Goal: Check status: Check status

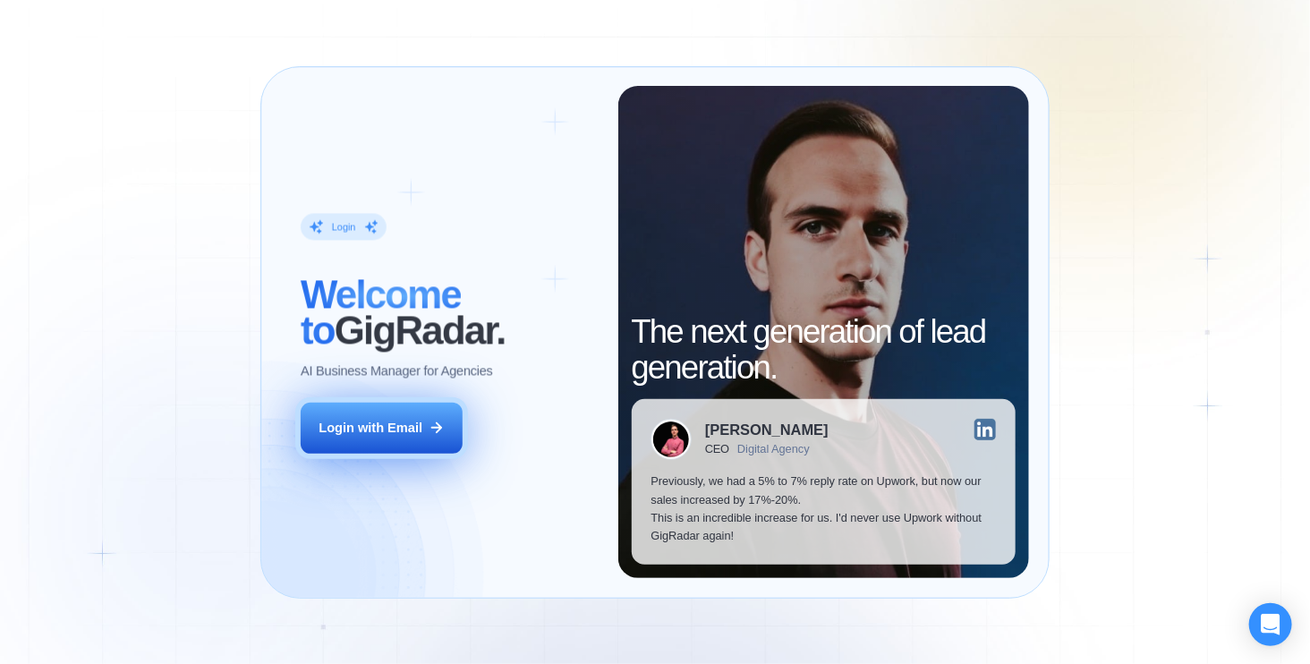
click at [420, 430] on div "Login with Email" at bounding box center [371, 428] width 104 height 18
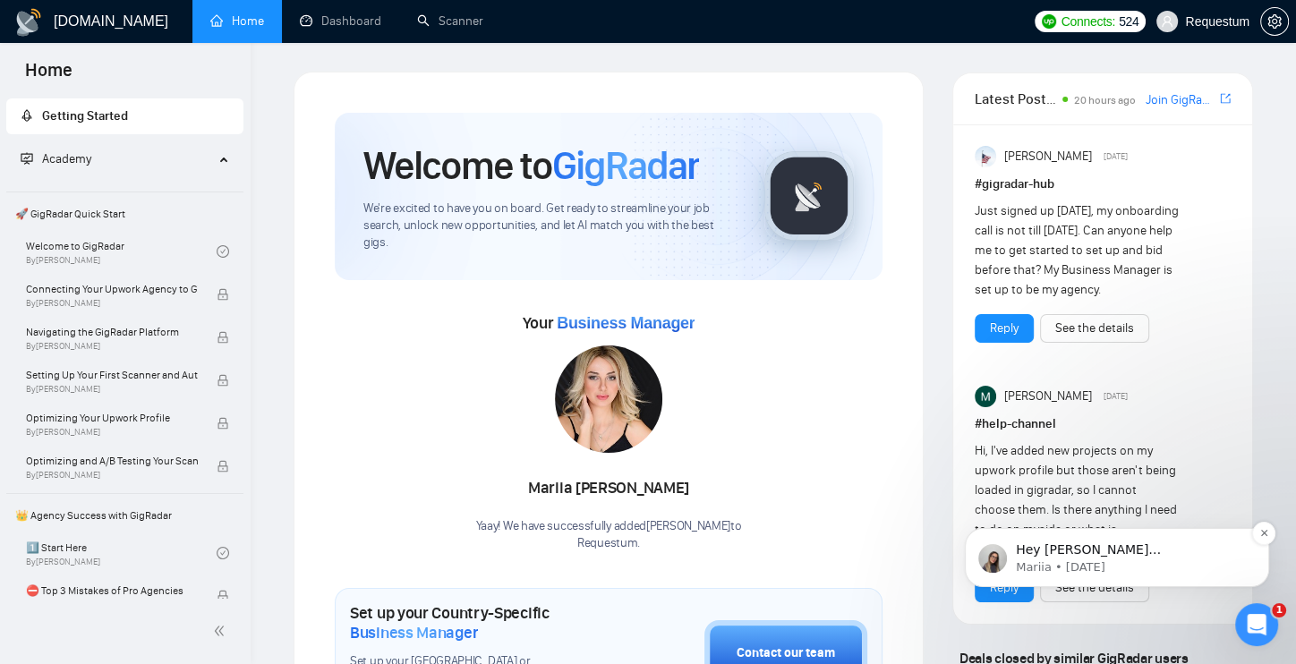
click at [1181, 542] on p "Hey [PERSON_NAME][EMAIL_ADDRESS][DOMAIN_NAME], Looks like your Upwork agency Re…" at bounding box center [1131, 550] width 231 height 18
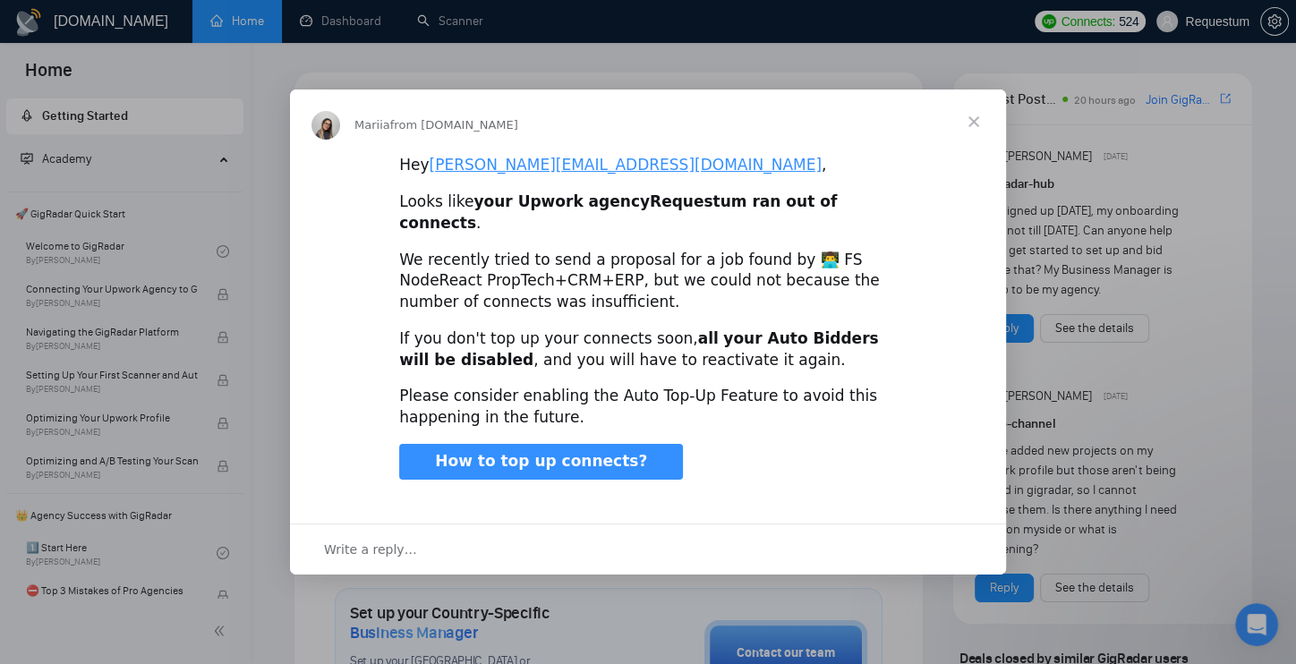
click at [975, 128] on span "Close" at bounding box center [973, 121] width 64 height 64
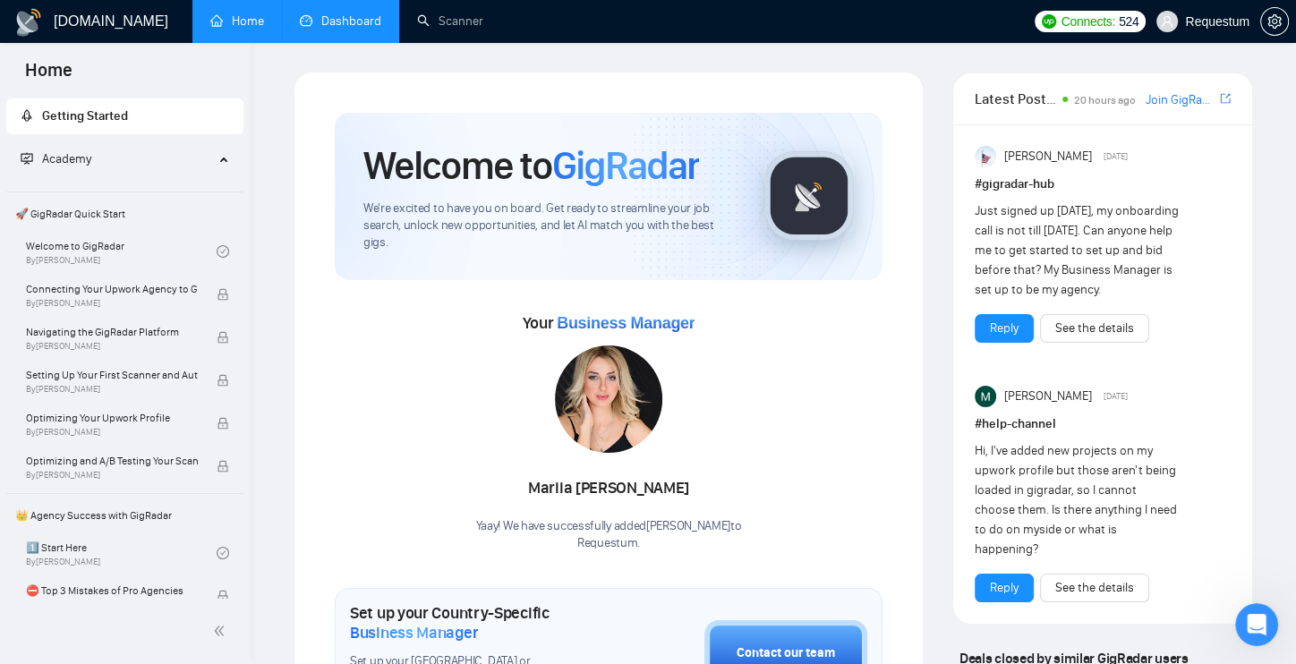
click at [315, 29] on link "Dashboard" at bounding box center [340, 20] width 81 height 15
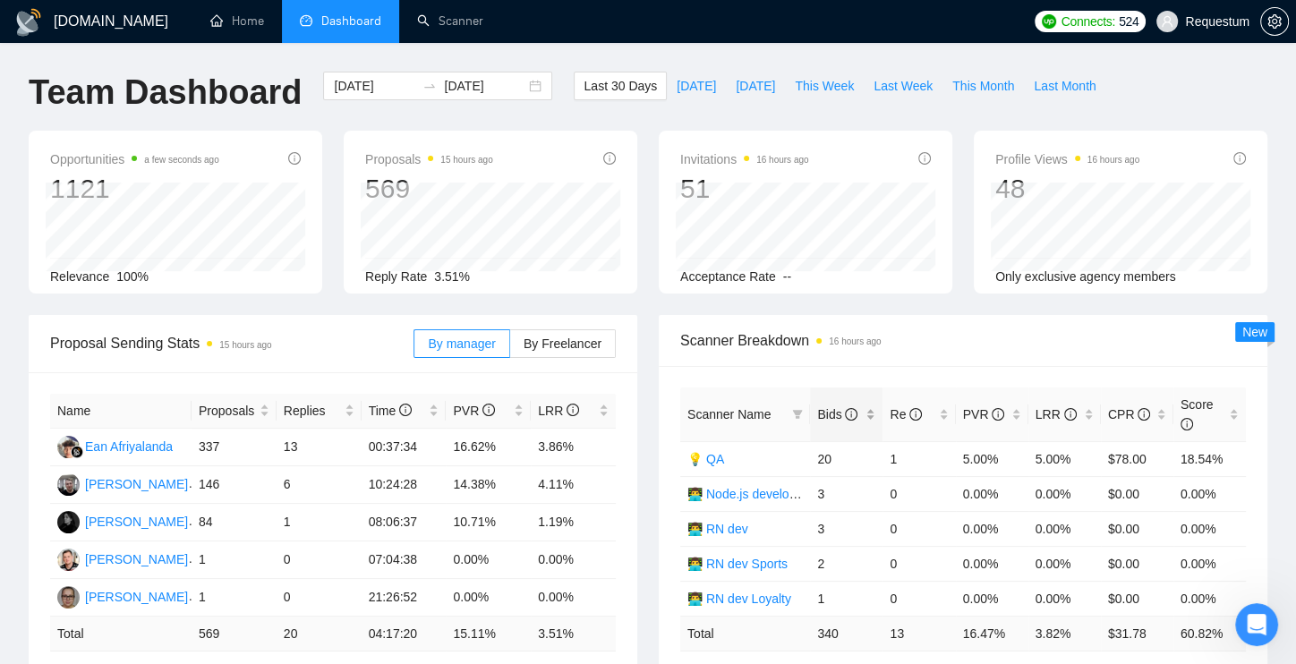
click at [872, 418] on div "Bids" at bounding box center [846, 414] width 58 height 20
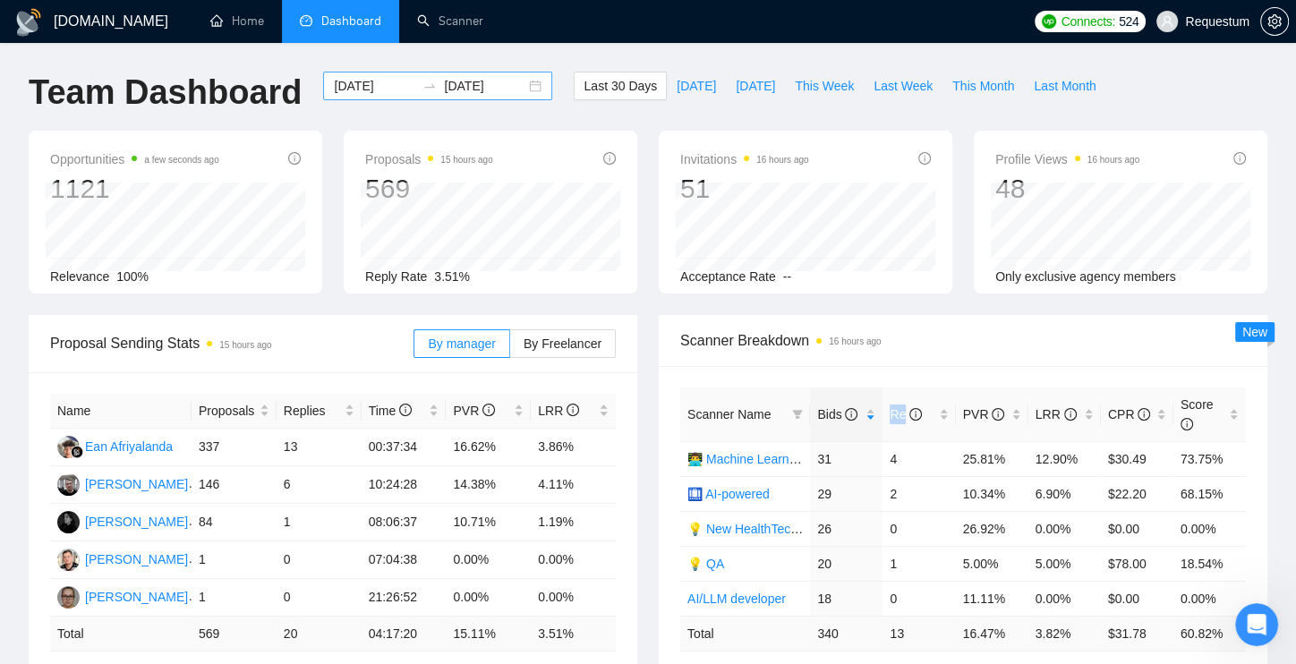
click at [378, 84] on input "[DATE]" at bounding box center [374, 86] width 81 height 20
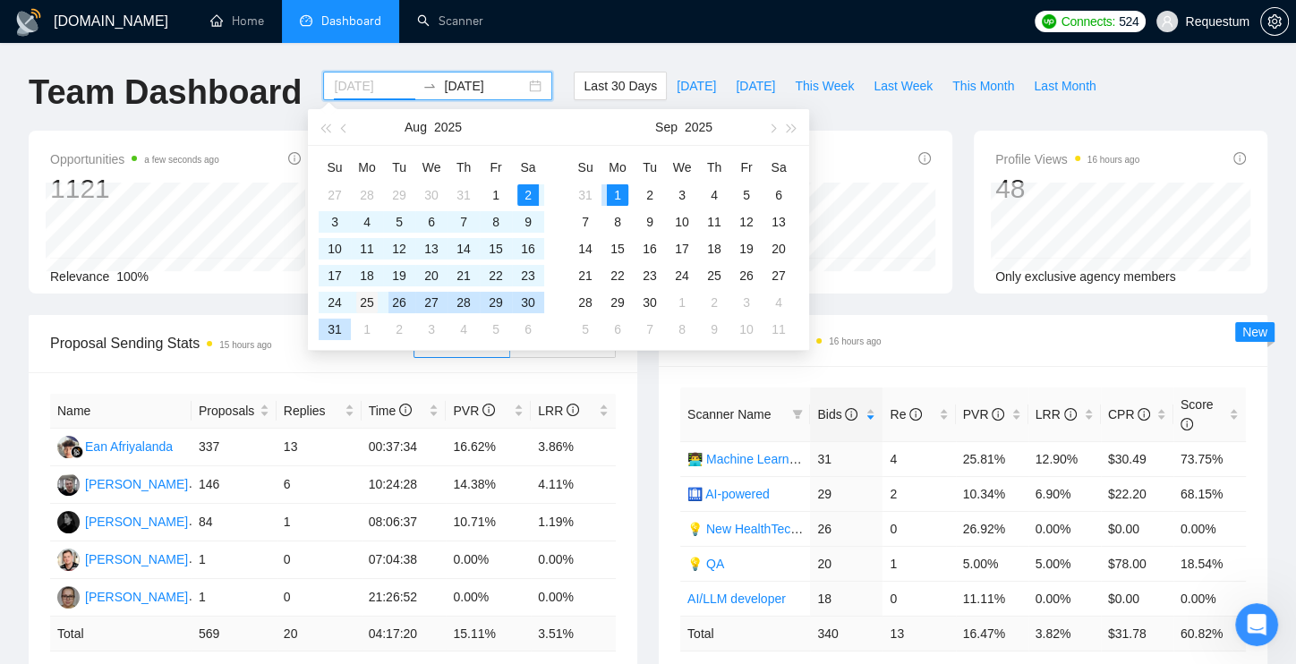
type input "[DATE]"
click at [365, 297] on div "25" at bounding box center [366, 302] width 21 height 21
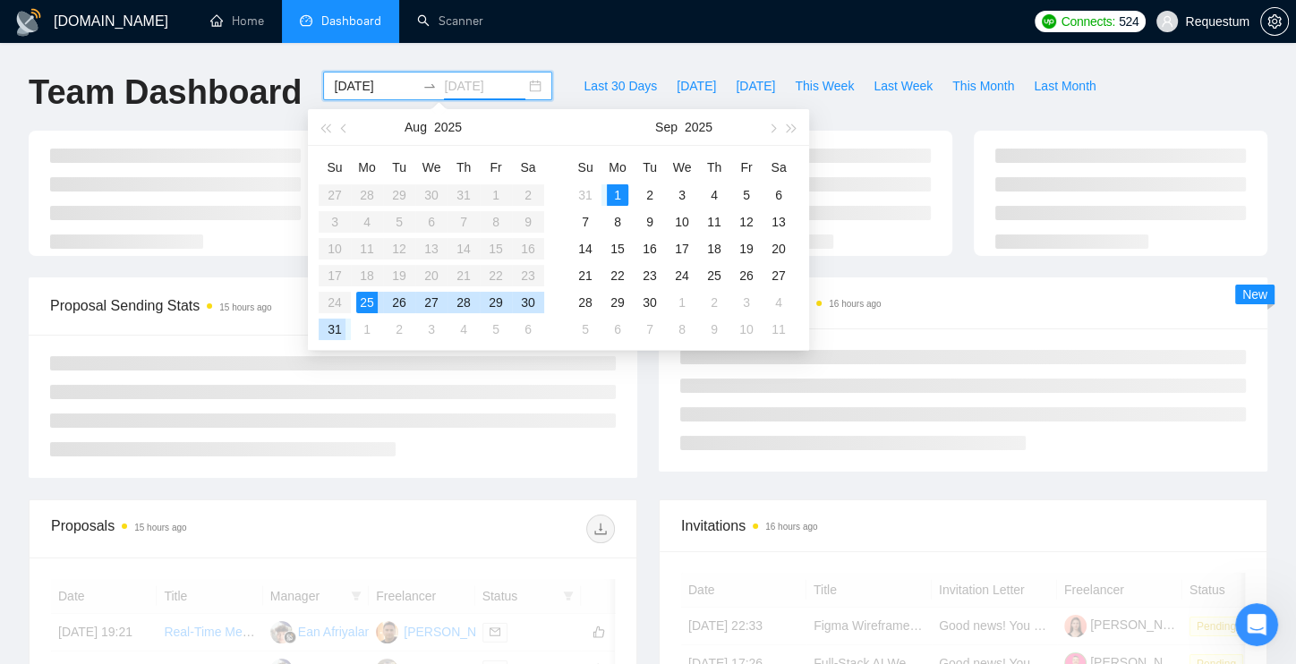
type input "[DATE]"
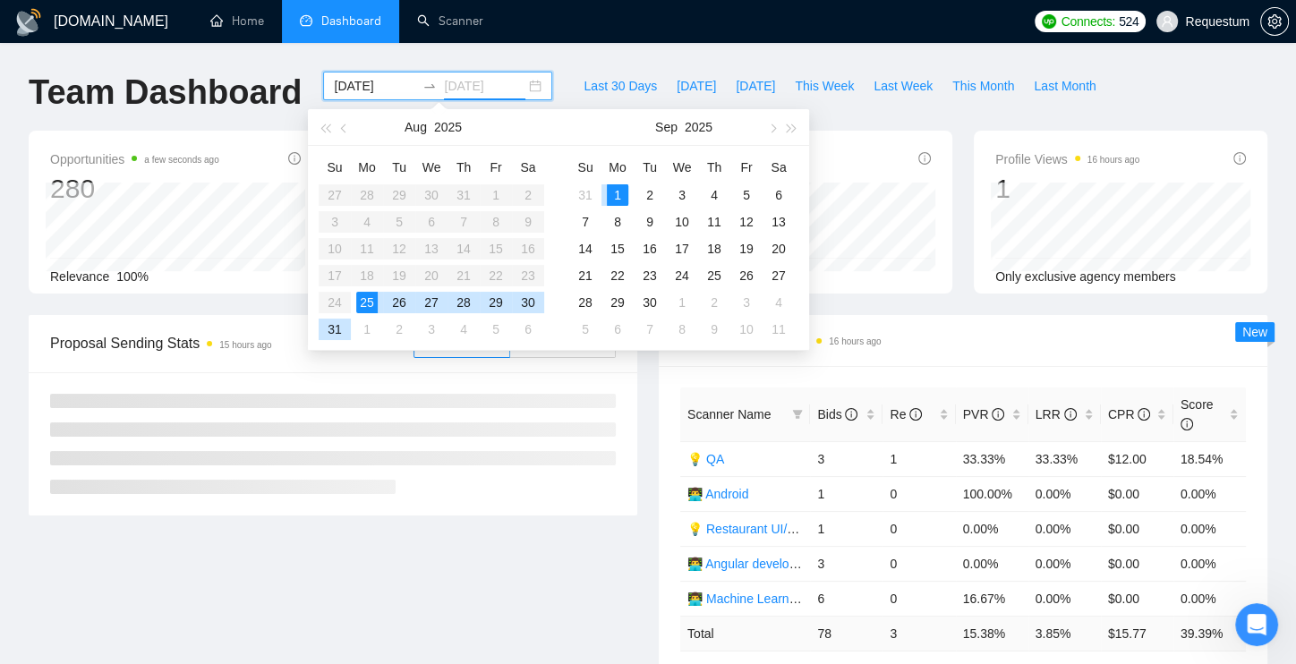
click at [618, 194] on div "1" at bounding box center [617, 194] width 21 height 21
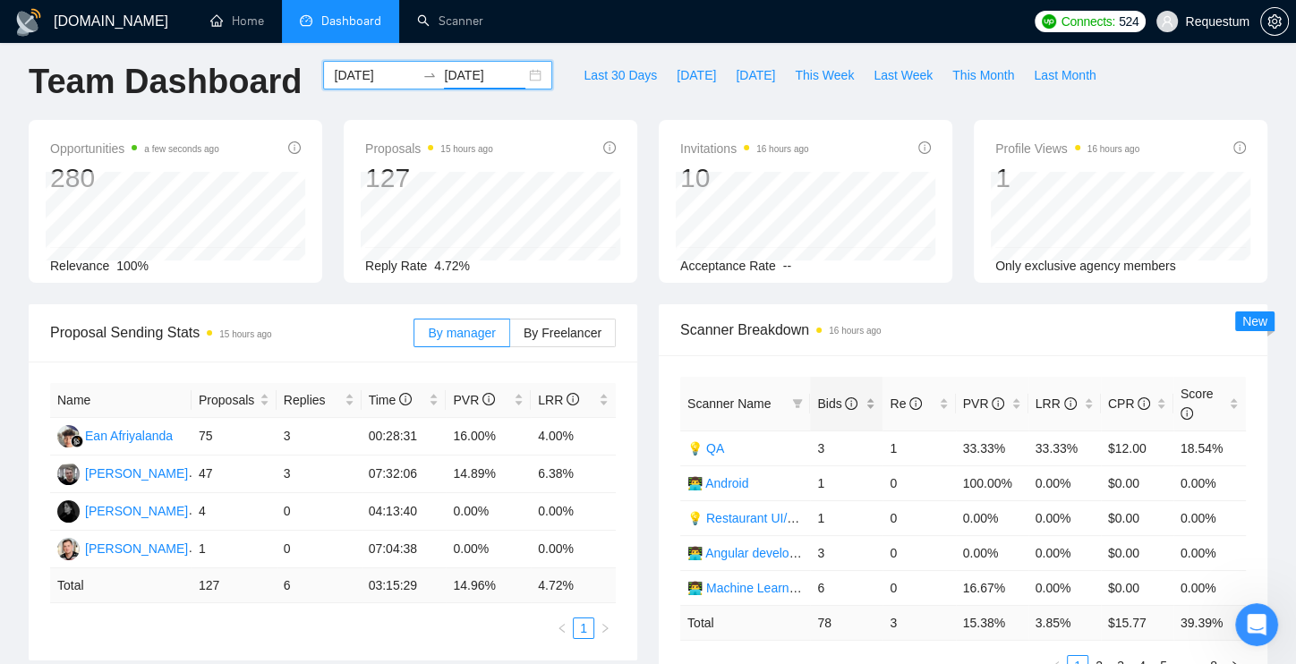
scroll to position [10, 0]
click at [873, 405] on div "Bids" at bounding box center [846, 405] width 58 height 20
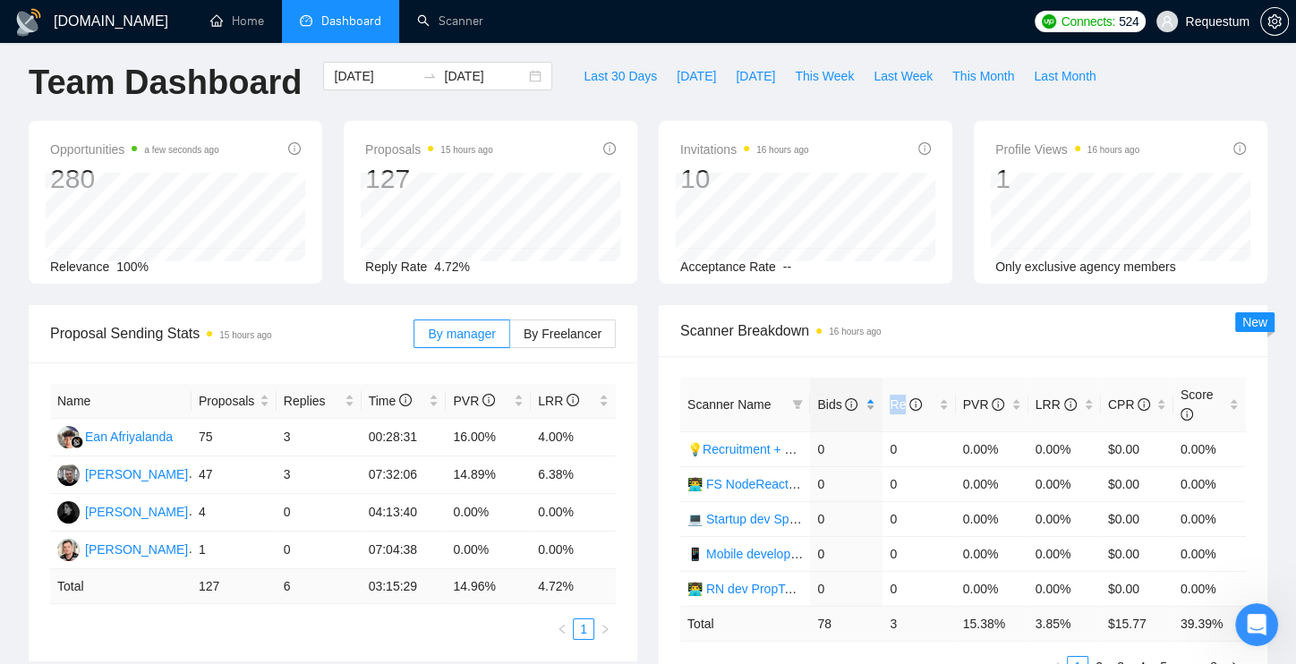
click at [873, 405] on div "Bids" at bounding box center [846, 405] width 58 height 20
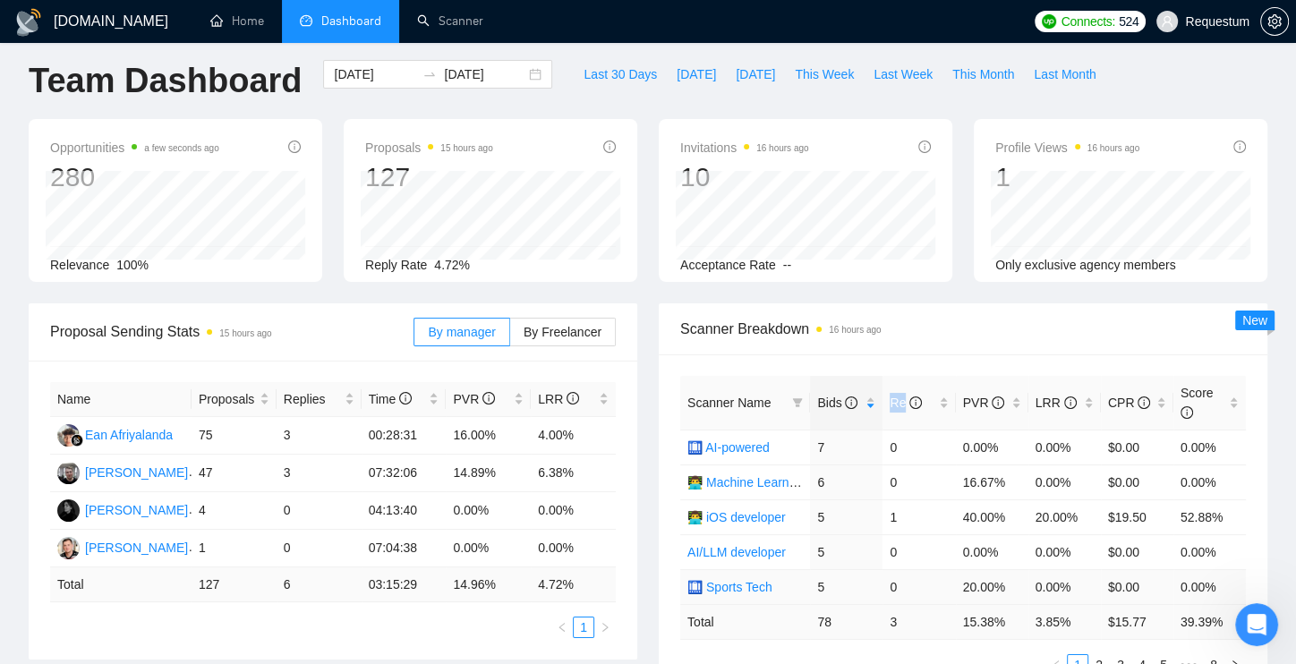
scroll to position [13, 0]
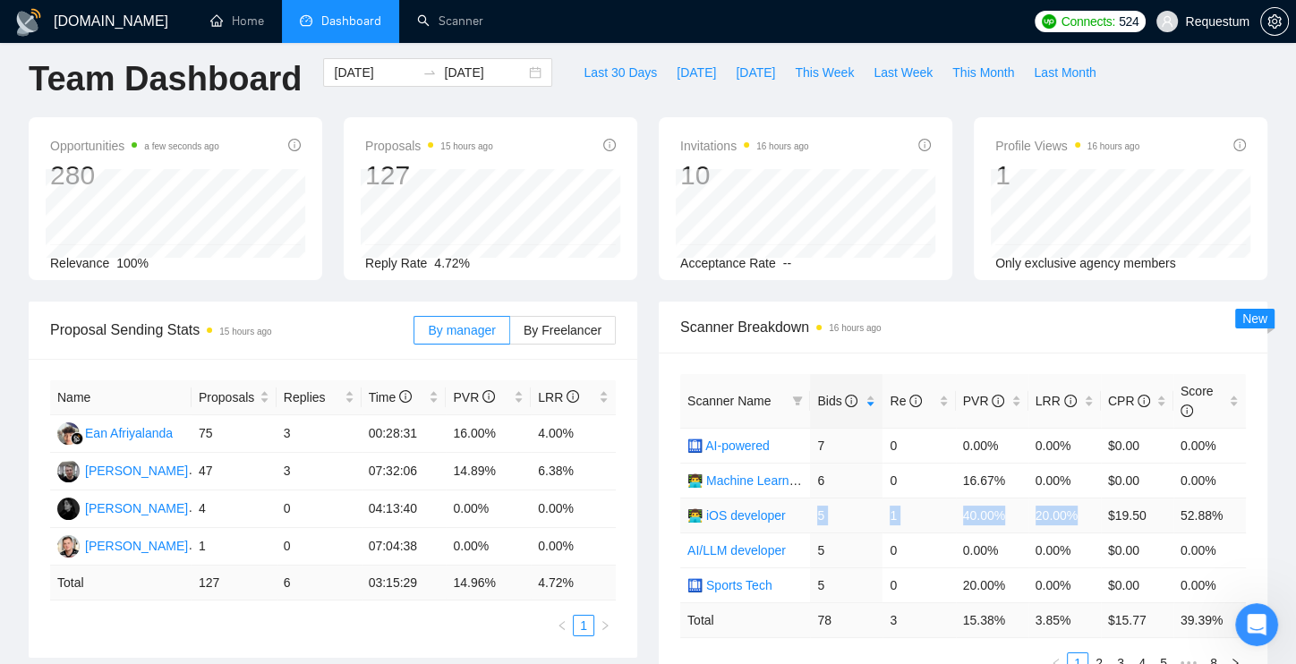
drag, startPoint x: 819, startPoint y: 509, endPoint x: 1092, endPoint y: 516, distance: 273.0
click at [1092, 516] on tr "👨‍💻 iOS developer 5 1 40.00% 20.00% $19.50 52.88%" at bounding box center [962, 514] width 565 height 35
click at [264, 14] on link "Home" at bounding box center [237, 20] width 54 height 15
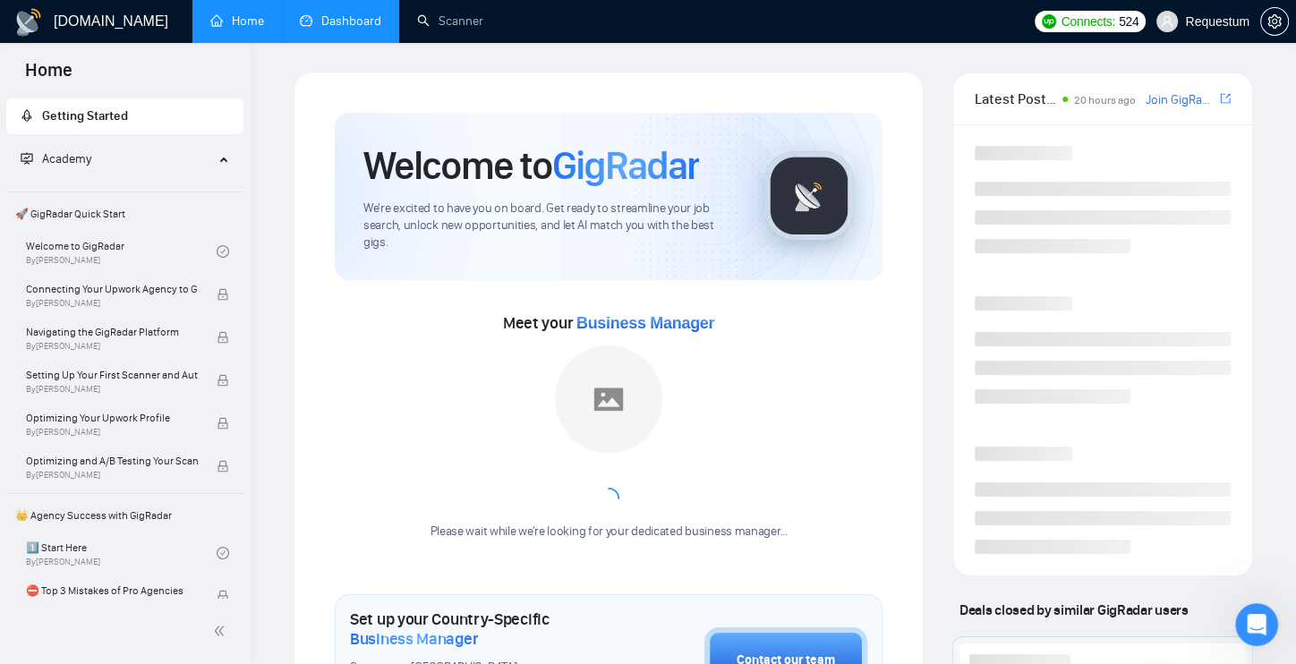
click at [310, 22] on link "Dashboard" at bounding box center [340, 20] width 81 height 15
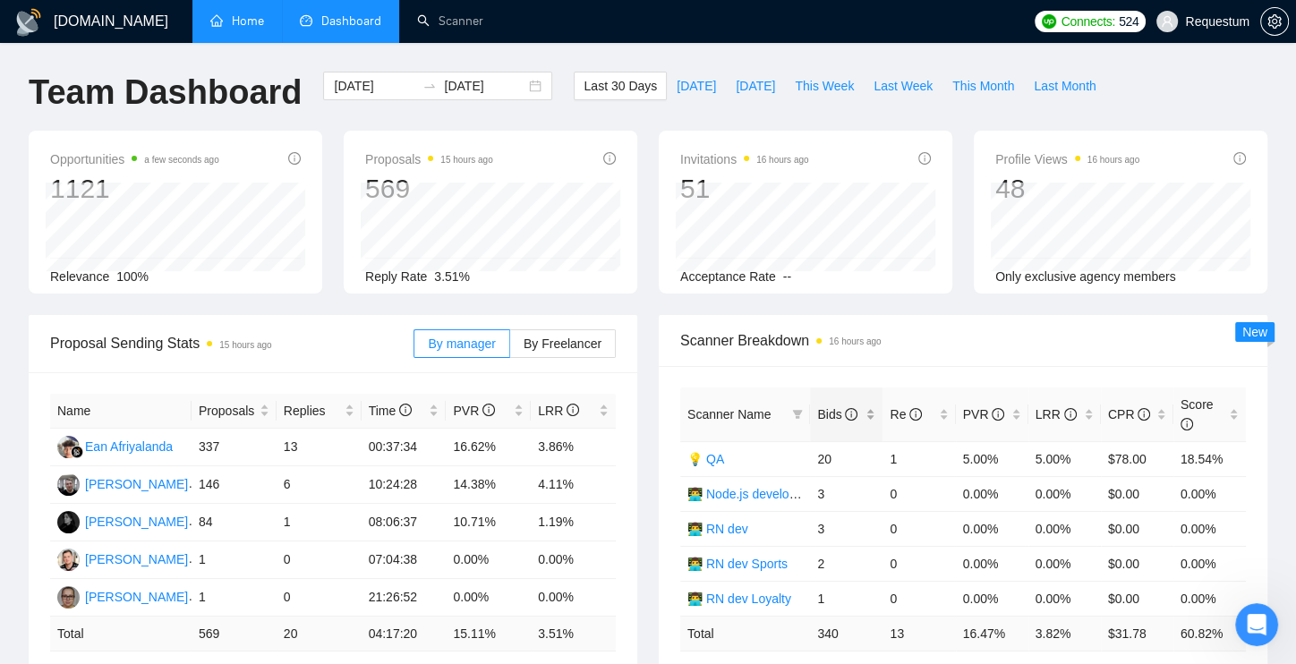
click at [870, 415] on div "Bids" at bounding box center [846, 414] width 58 height 20
